Goal: Transaction & Acquisition: Purchase product/service

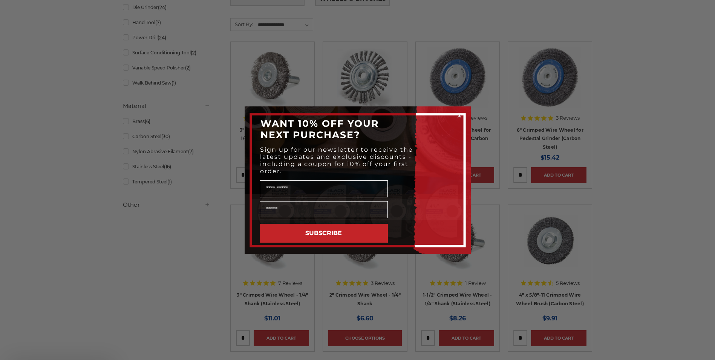
scroll to position [415, 0]
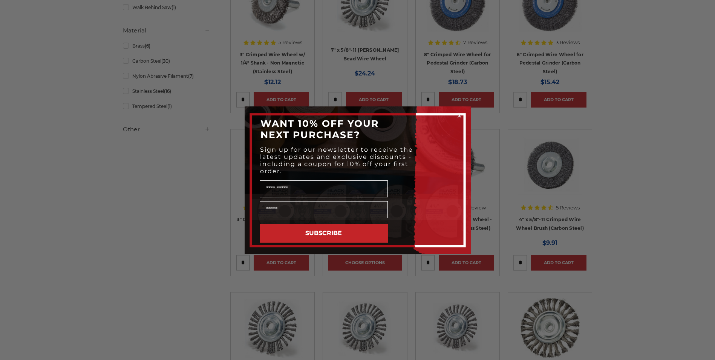
click at [459, 115] on icon "Close dialog" at bounding box center [459, 115] width 3 height 3
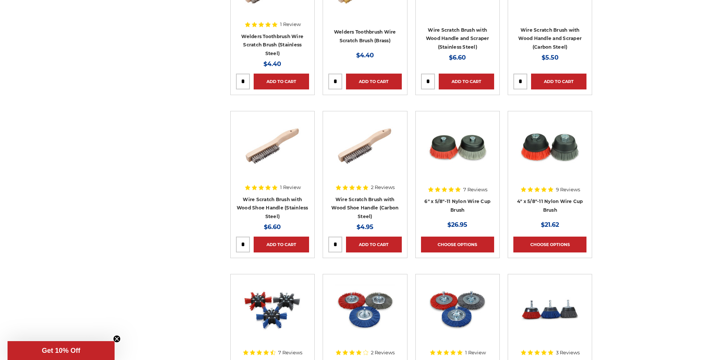
scroll to position [2375, 0]
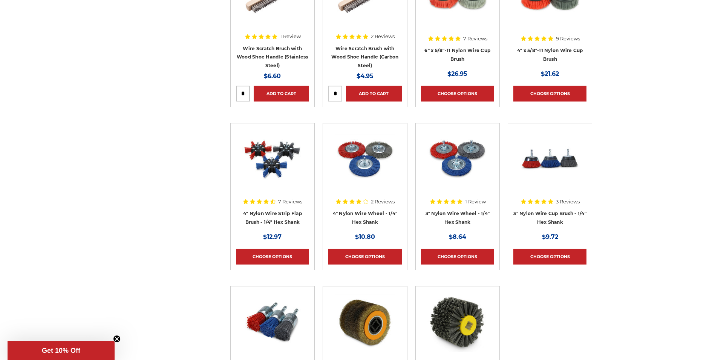
click at [450, 182] on img at bounding box center [458, 159] width 60 height 60
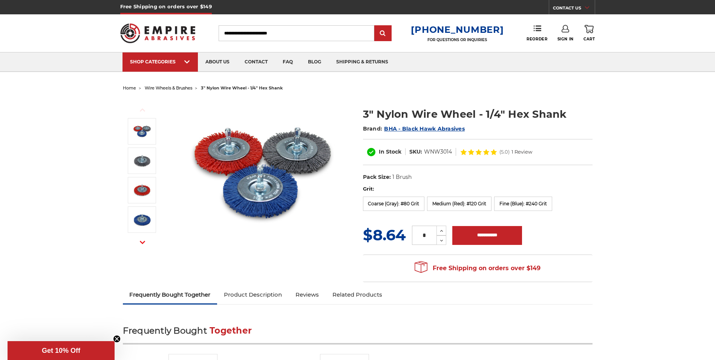
click at [237, 153] on img at bounding box center [262, 174] width 151 height 151
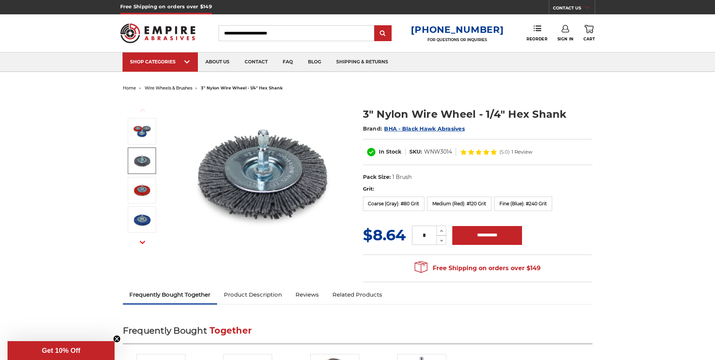
click at [144, 161] on img at bounding box center [142, 160] width 19 height 19
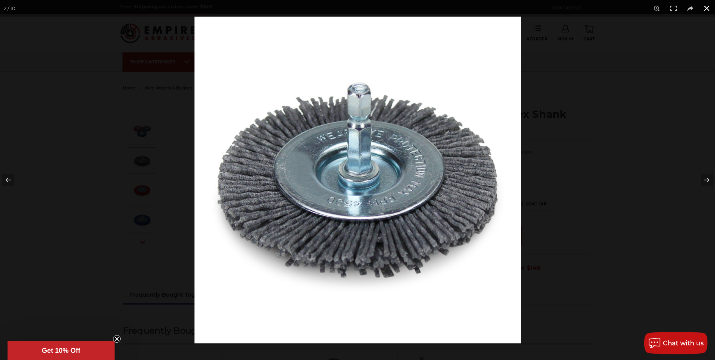
click at [705, 6] on button at bounding box center [707, 8] width 17 height 17
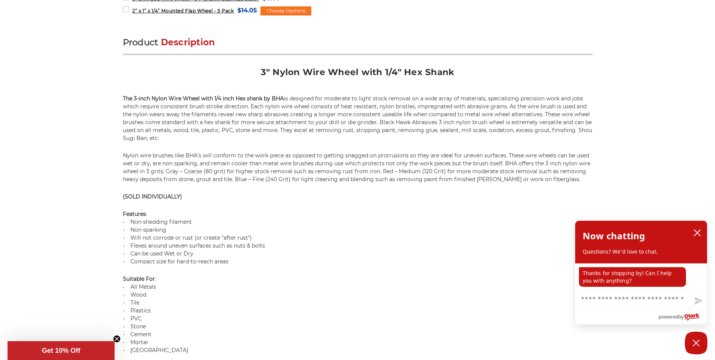
scroll to position [226, 0]
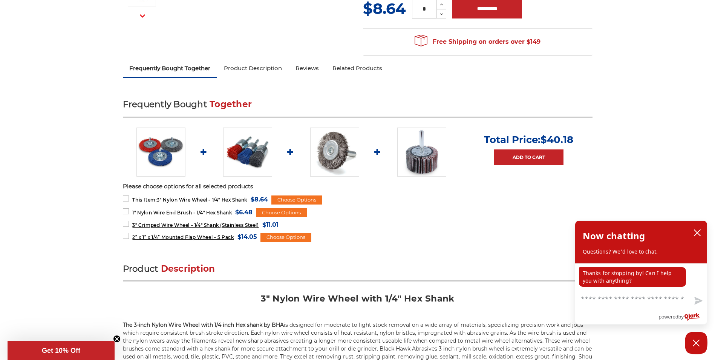
click at [336, 153] on img at bounding box center [334, 151] width 49 height 49
